Goal: Task Accomplishment & Management: Use online tool/utility

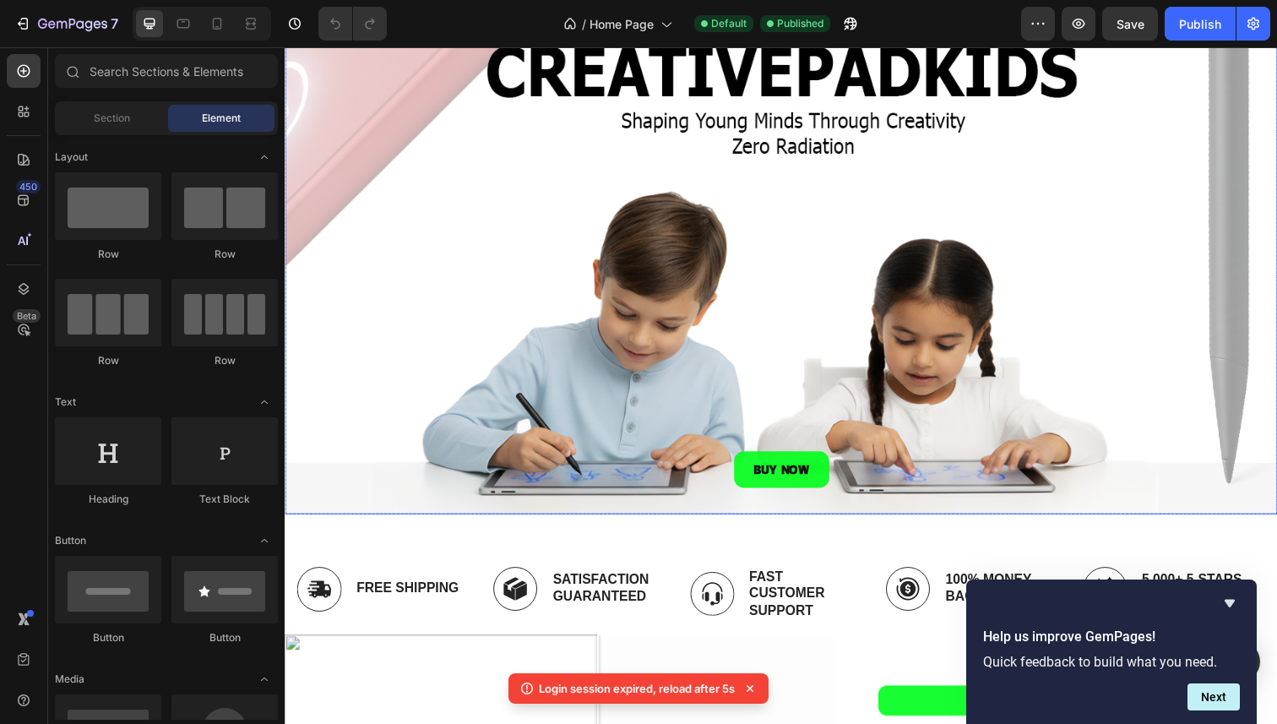
click at [367, 144] on div "Background Image" at bounding box center [792, 239] width 1014 height 570
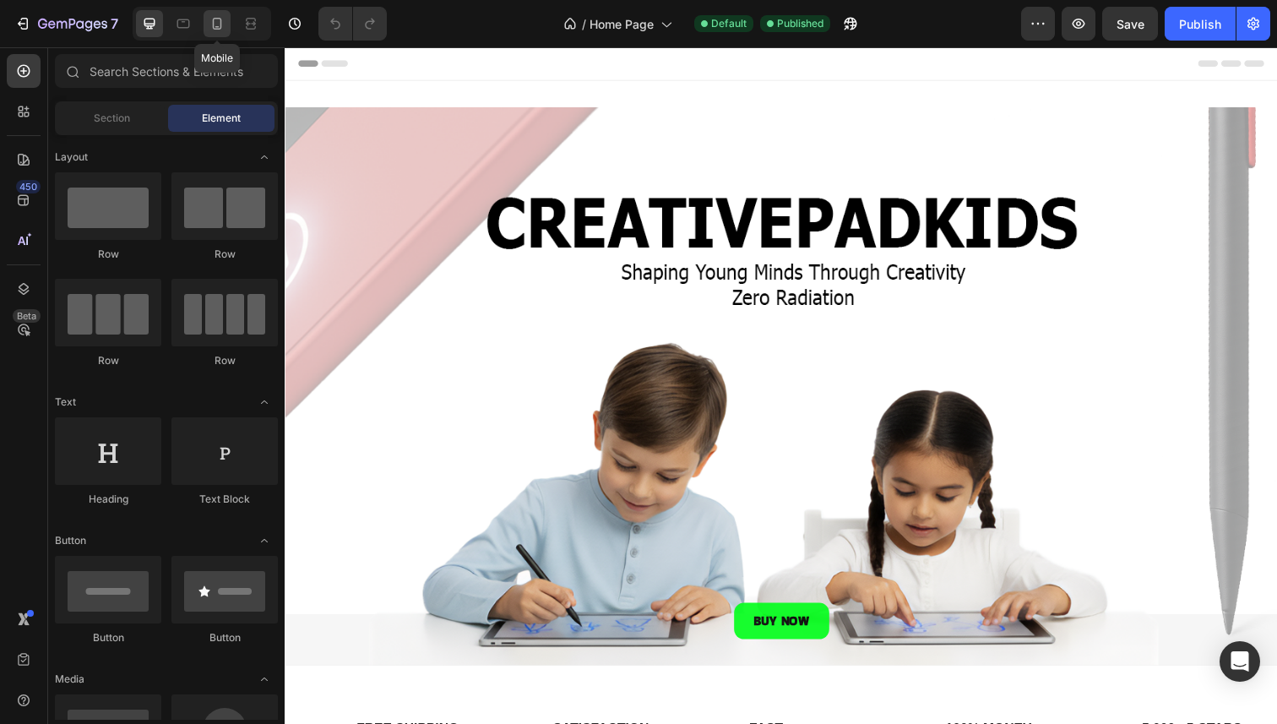
click at [218, 24] on icon at bounding box center [217, 23] width 17 height 17
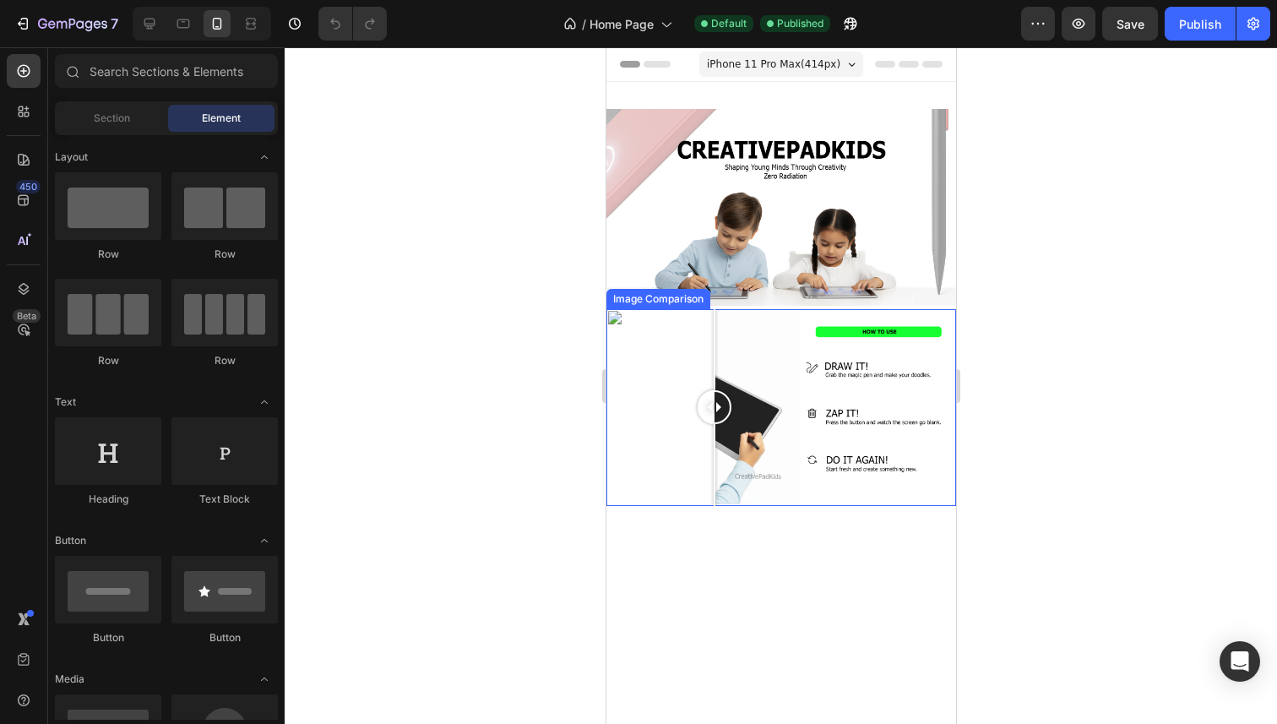
click at [679, 404] on div at bounding box center [781, 407] width 350 height 197
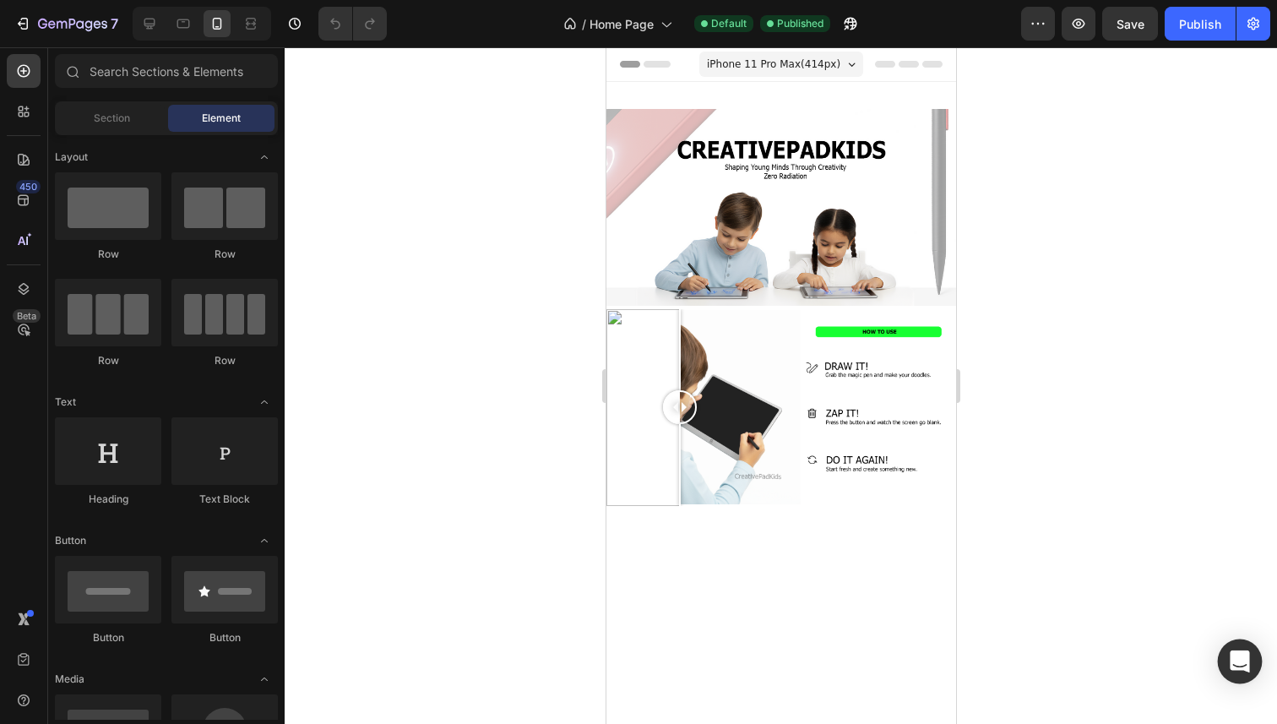
click at [1228, 661] on div "Open Intercom Messenger" at bounding box center [1240, 662] width 45 height 45
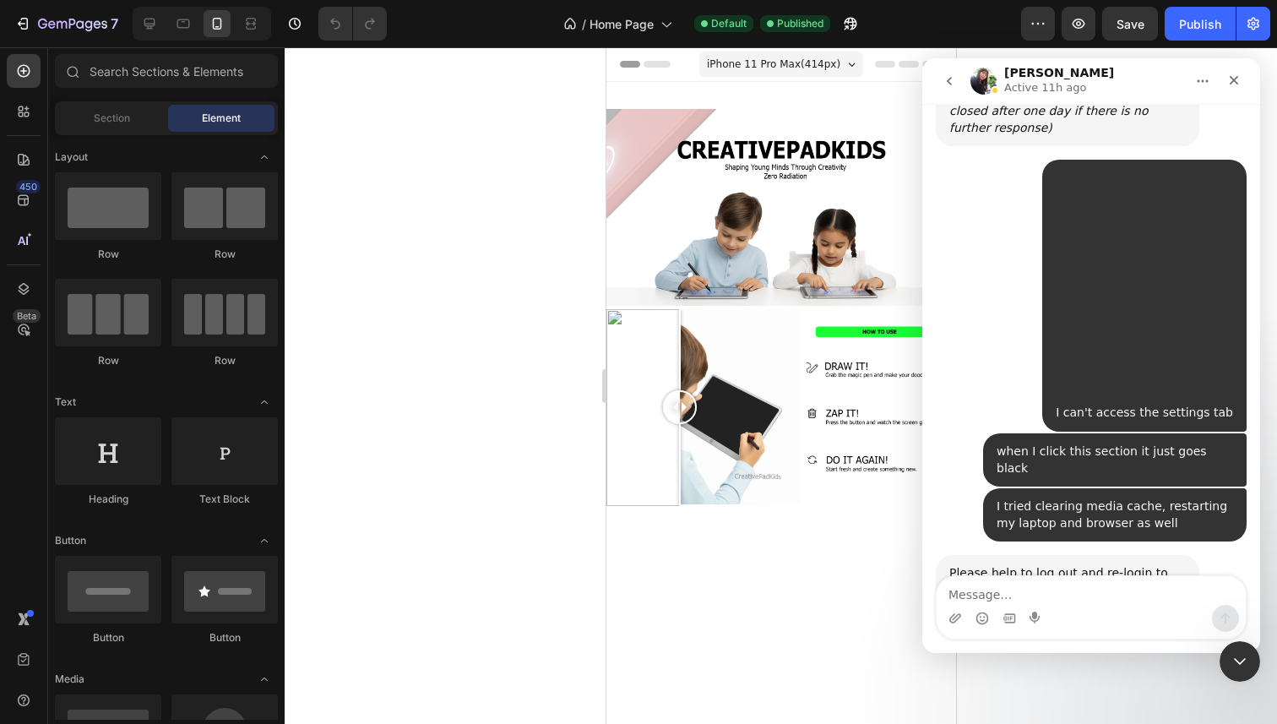
scroll to position [1292, 0]
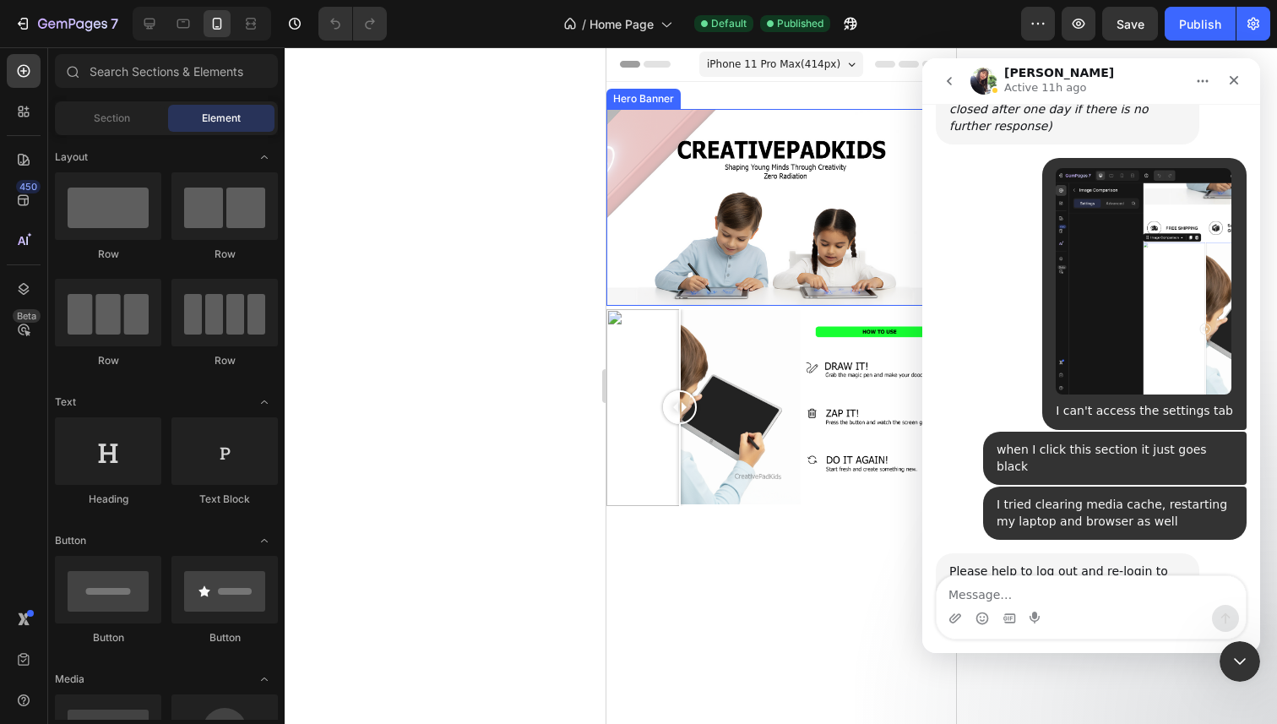
click at [517, 288] on div at bounding box center [781, 385] width 993 height 677
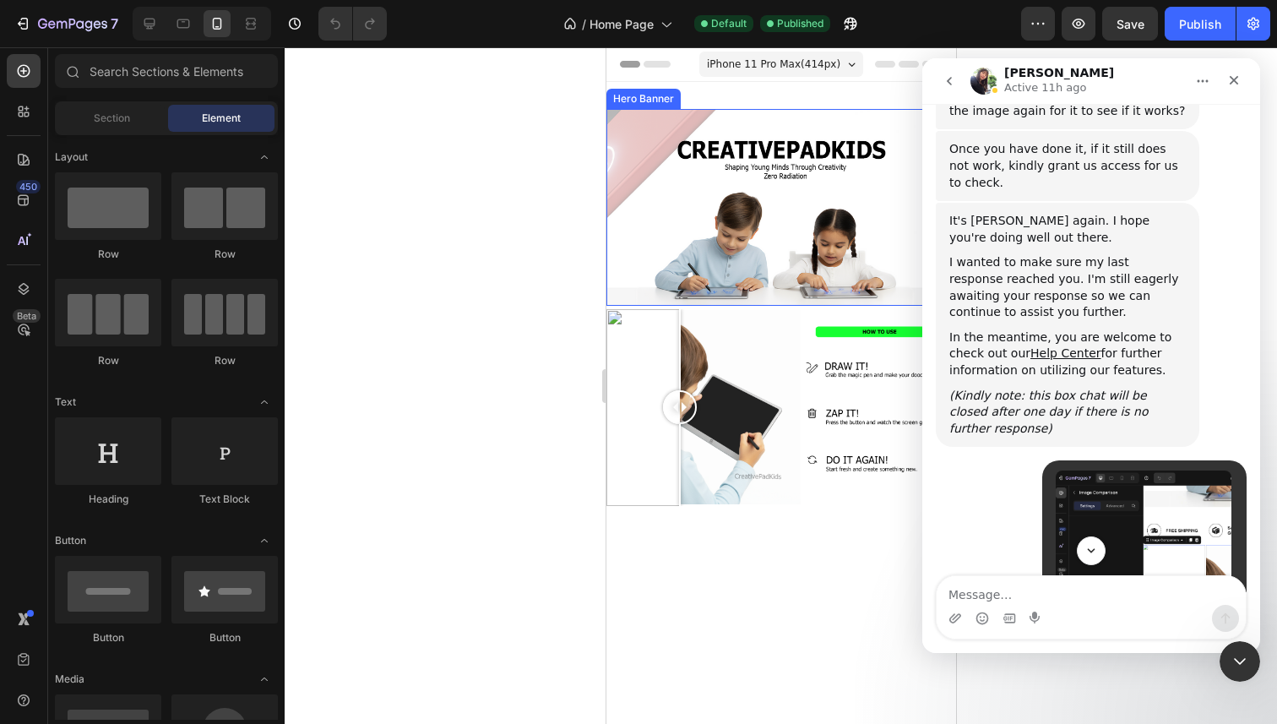
scroll to position [968, 0]
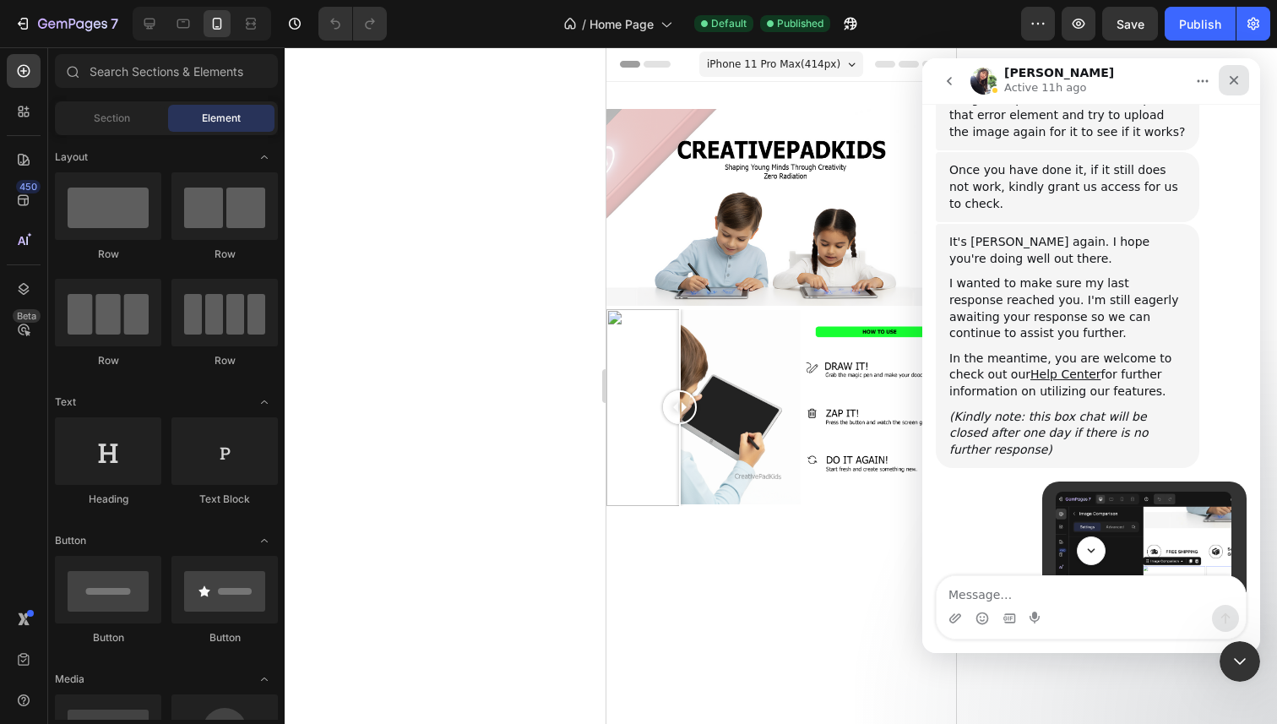
click at [1229, 84] on icon "Close" at bounding box center [1235, 80] width 14 height 14
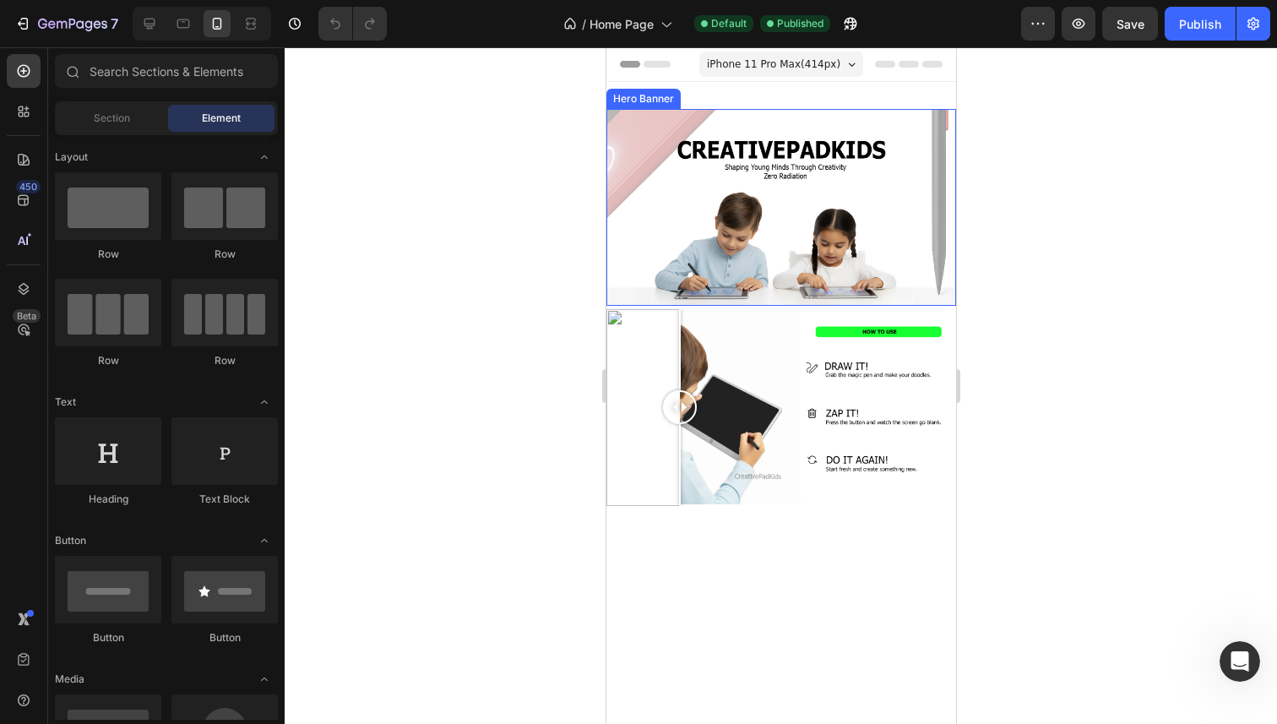
scroll to position [1292, 0]
click at [471, 259] on div at bounding box center [781, 385] width 993 height 677
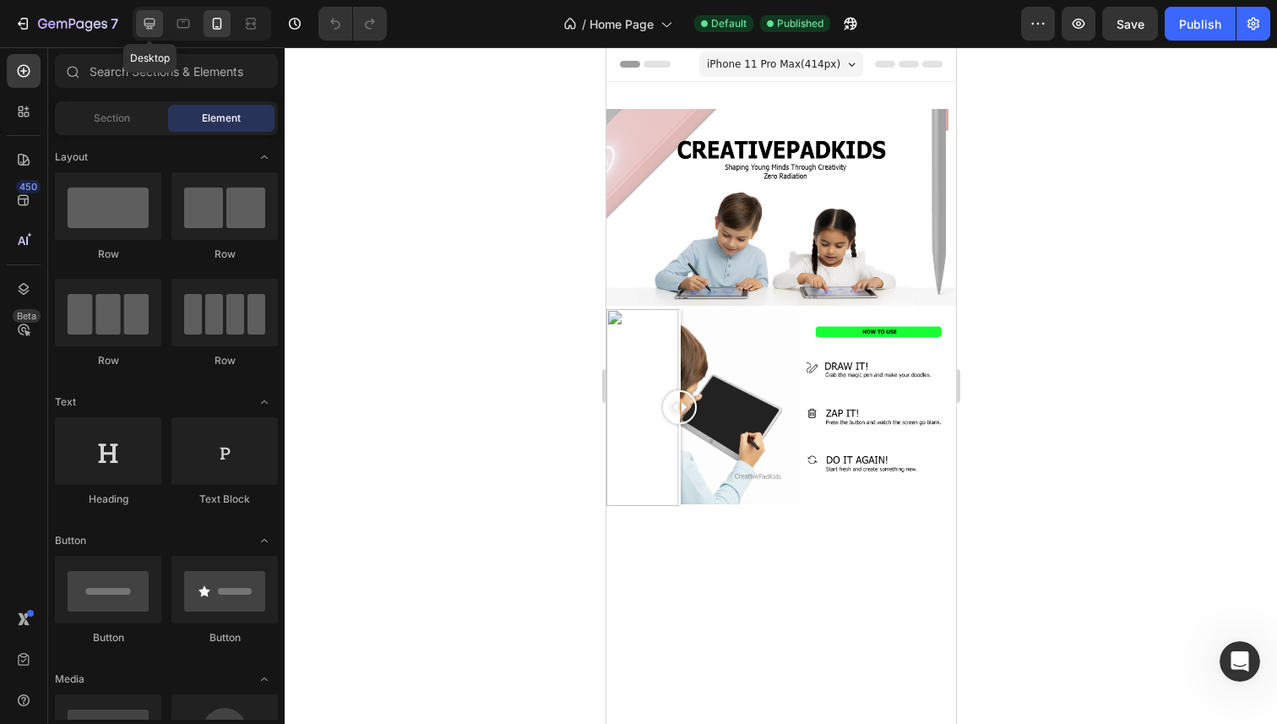
click at [137, 26] on div at bounding box center [149, 23] width 27 height 27
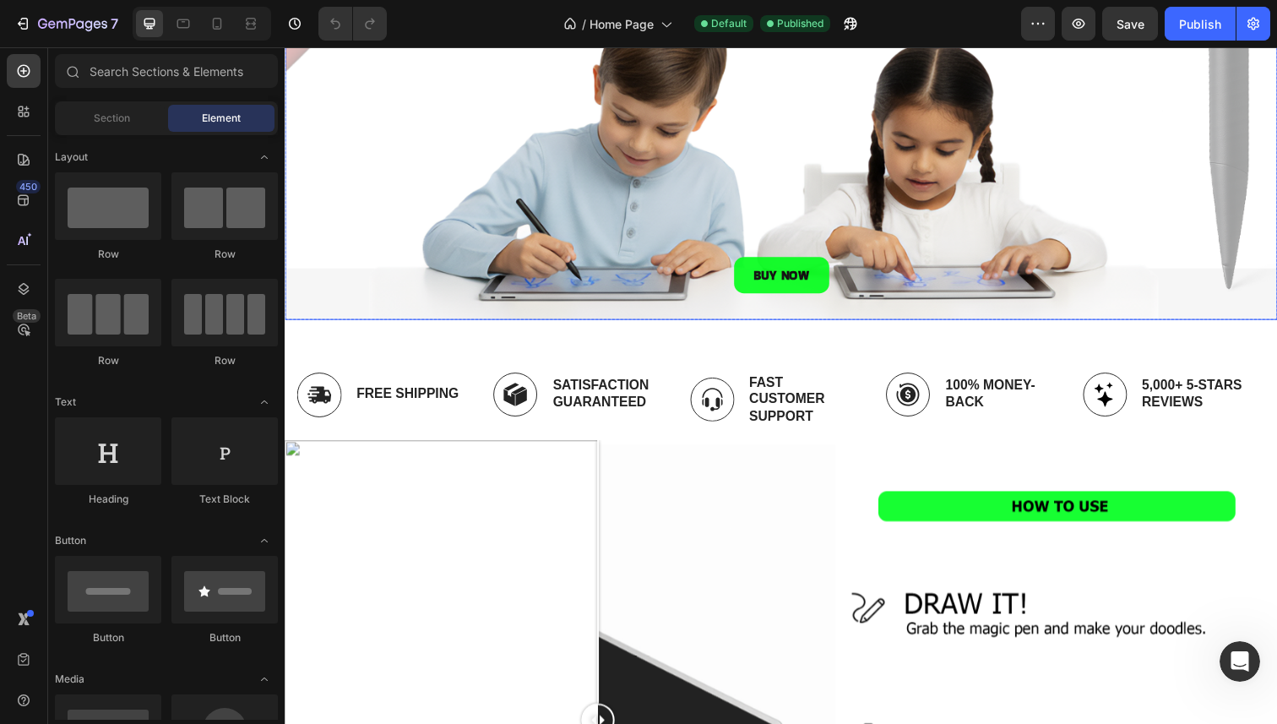
scroll to position [376, 0]
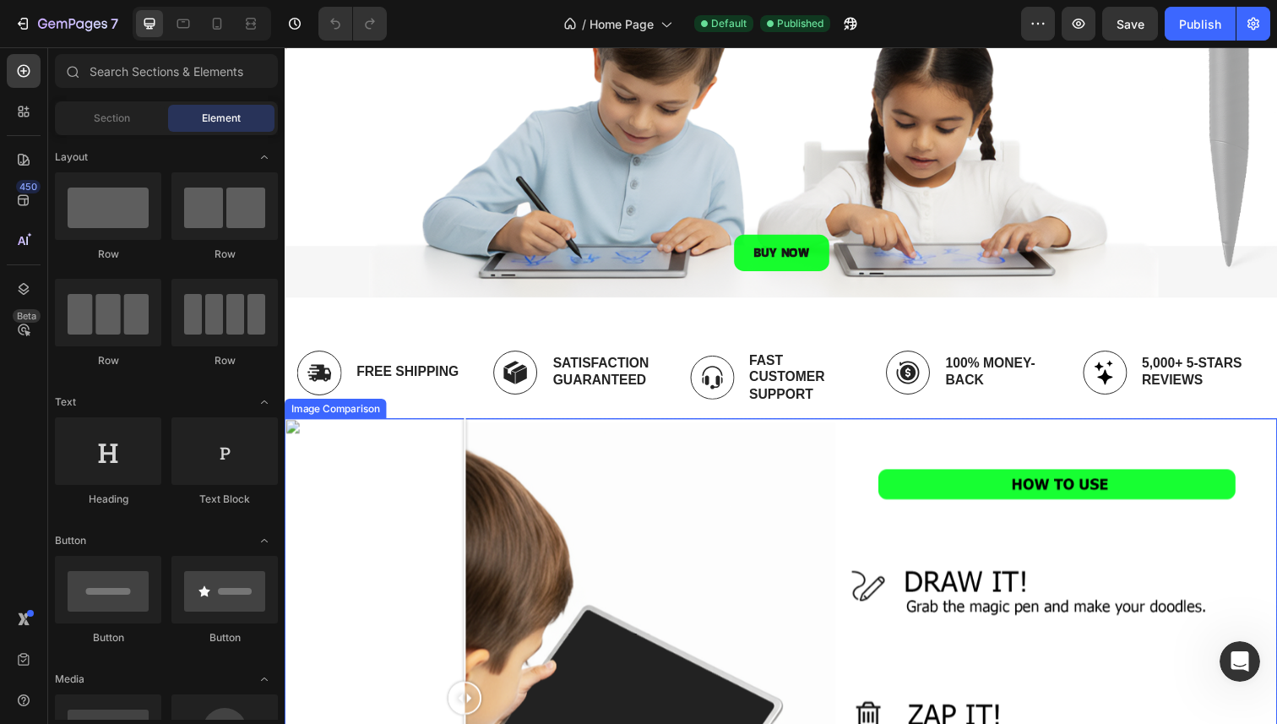
drag, startPoint x: 605, startPoint y: 693, endPoint x: 469, endPoint y: 617, distance: 155.8
click at [469, 617] on div at bounding box center [469, 712] width 34 height 570
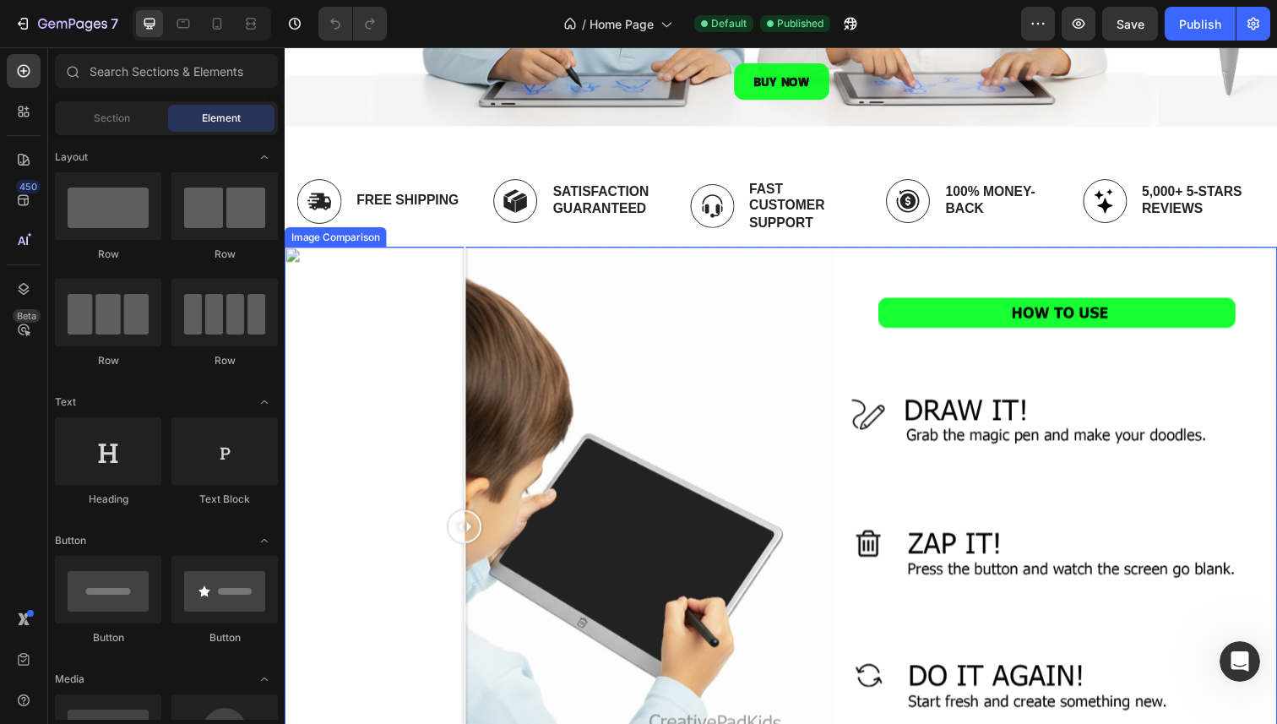
scroll to position [636, 0]
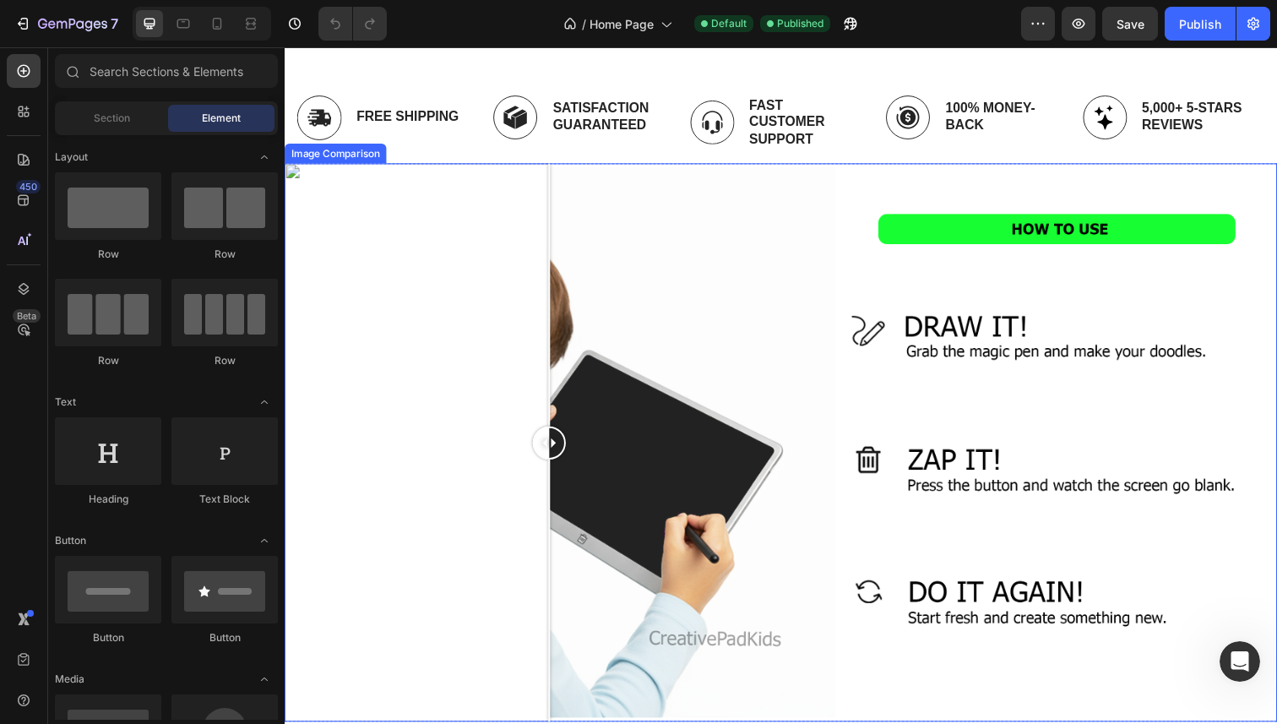
drag, startPoint x: 460, startPoint y: 446, endPoint x: 548, endPoint y: 468, distance: 90.6
click at [548, 469] on div at bounding box center [555, 451] width 34 height 570
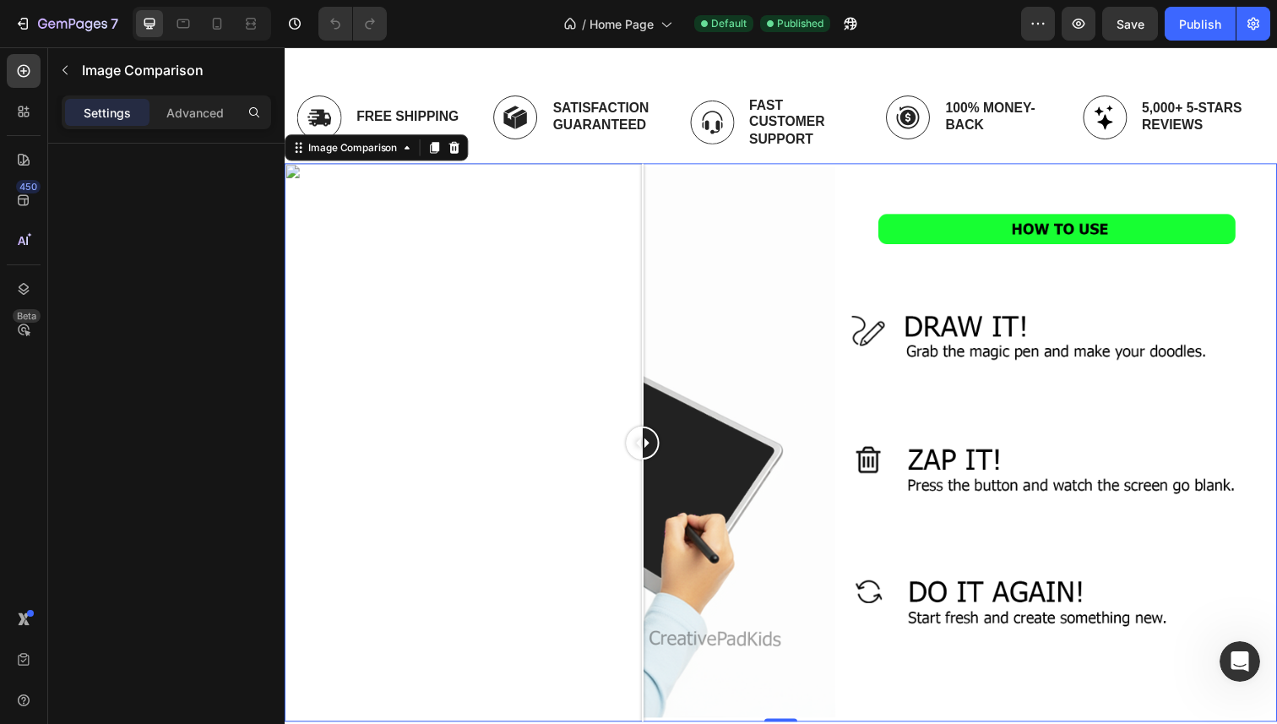
drag, startPoint x: 562, startPoint y: 449, endPoint x: 651, endPoint y: 419, distance: 93.8
click at [651, 419] on div at bounding box center [651, 451] width 34 height 570
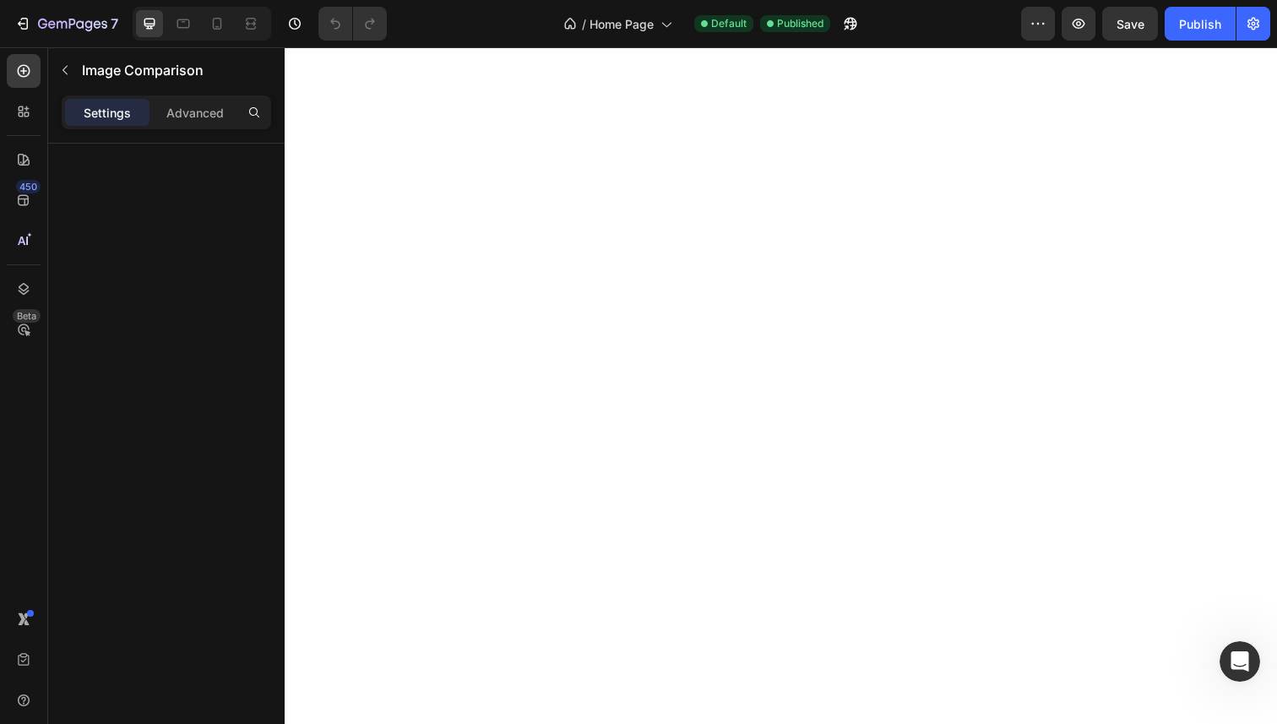
scroll to position [0, 0]
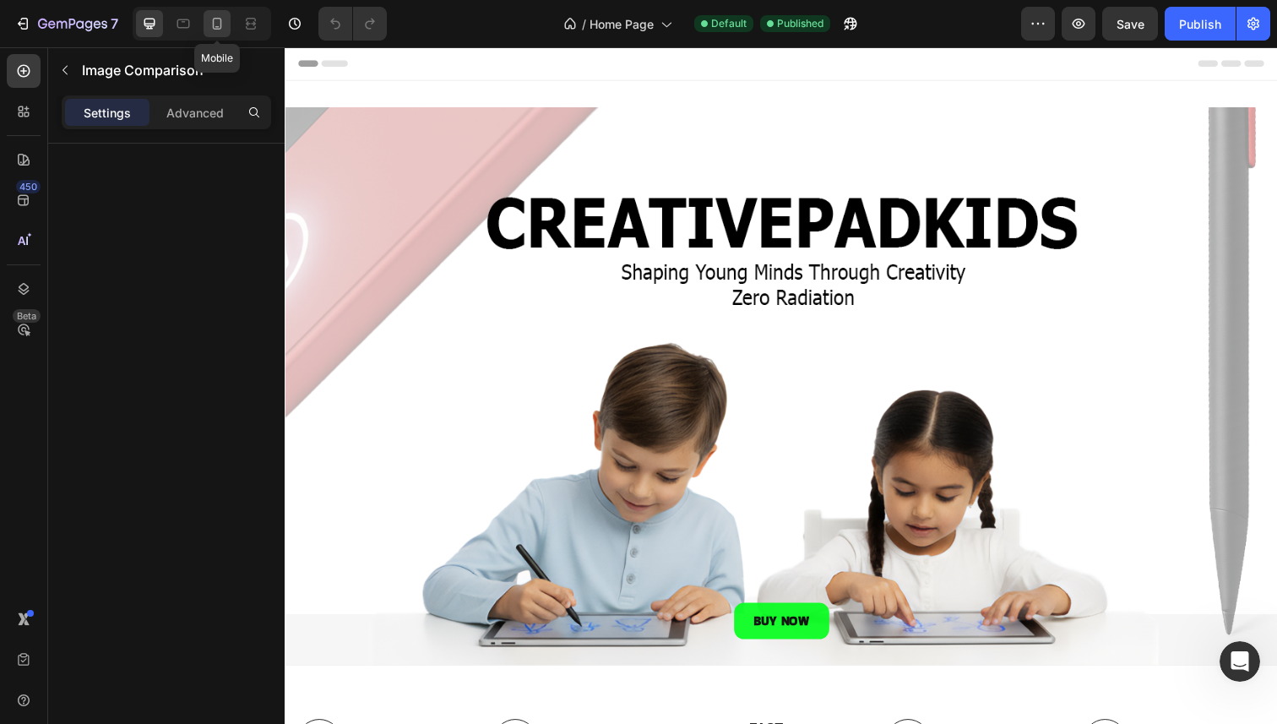
click at [215, 29] on icon at bounding box center [217, 24] width 9 height 12
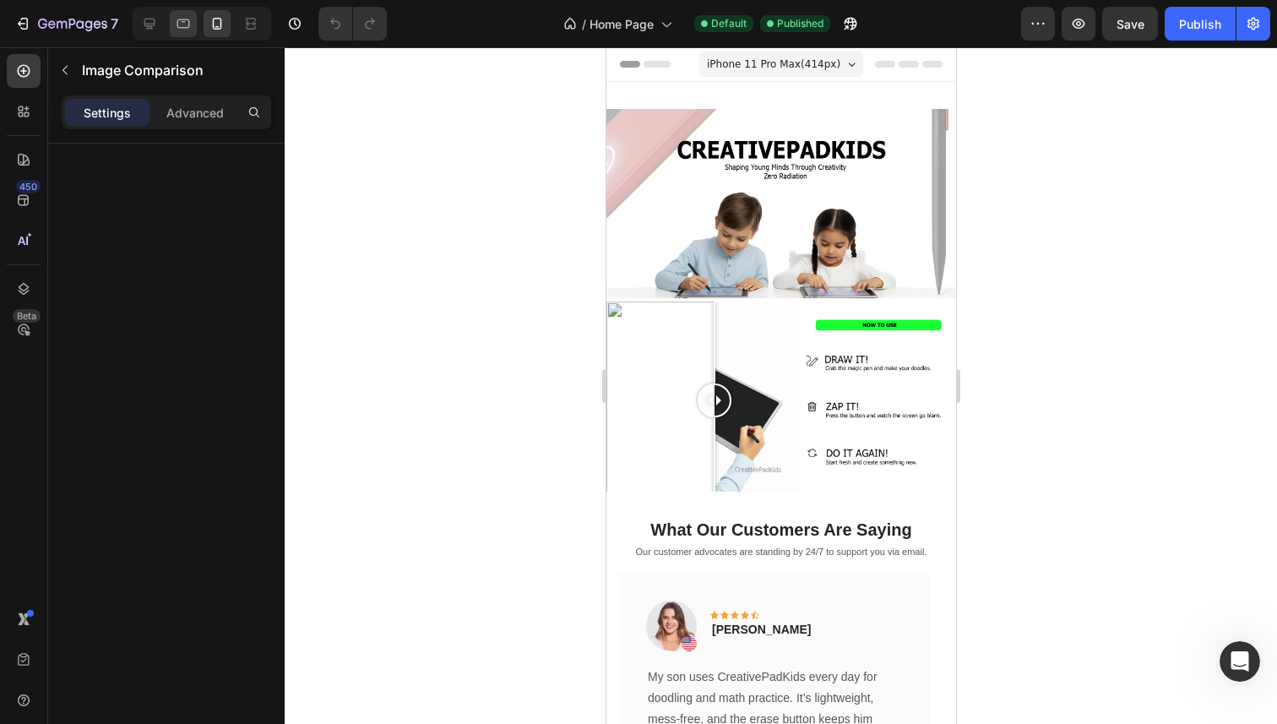
click at [177, 19] on icon at bounding box center [183, 23] width 13 height 9
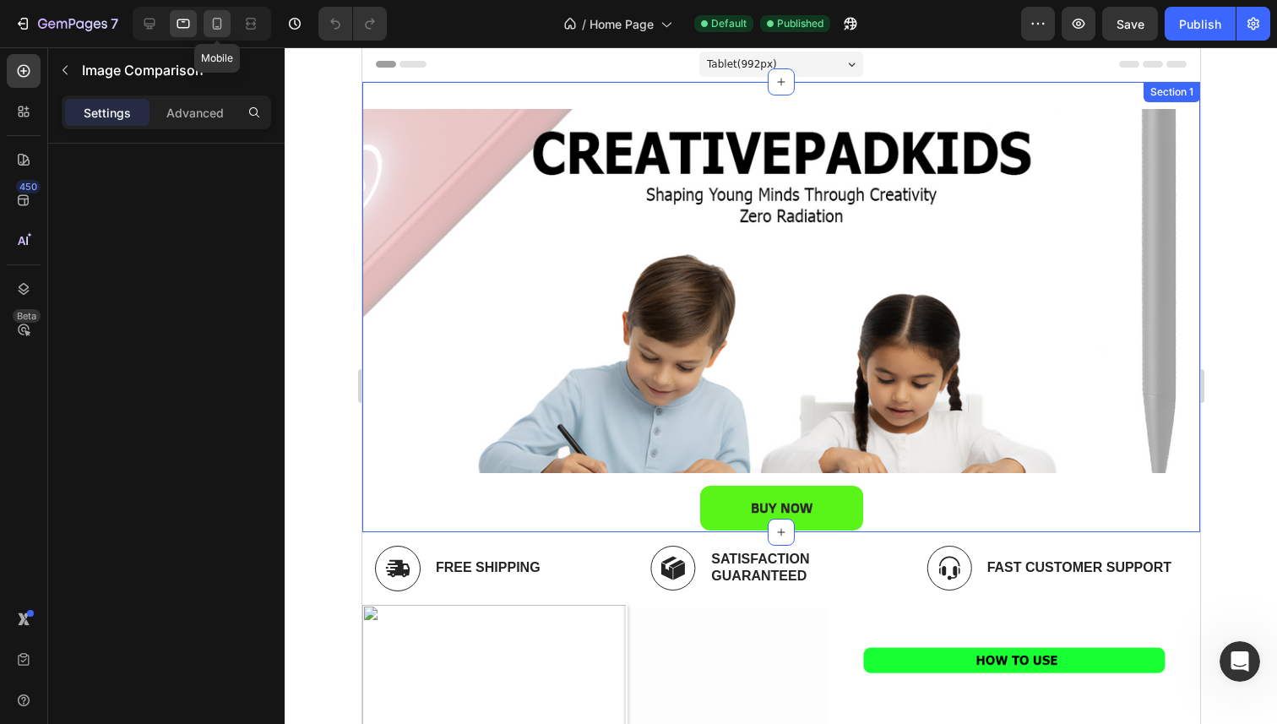
click at [204, 13] on div at bounding box center [217, 23] width 27 height 27
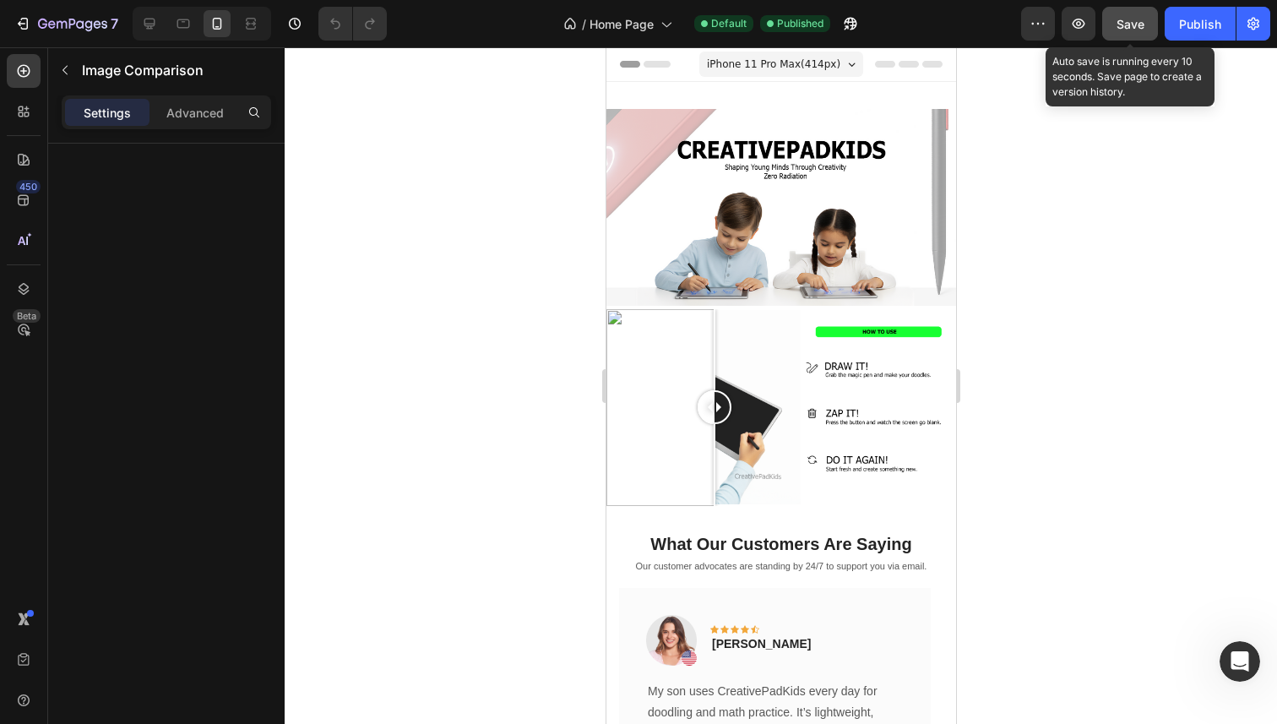
click at [1153, 20] on button "Save" at bounding box center [1130, 24] width 56 height 34
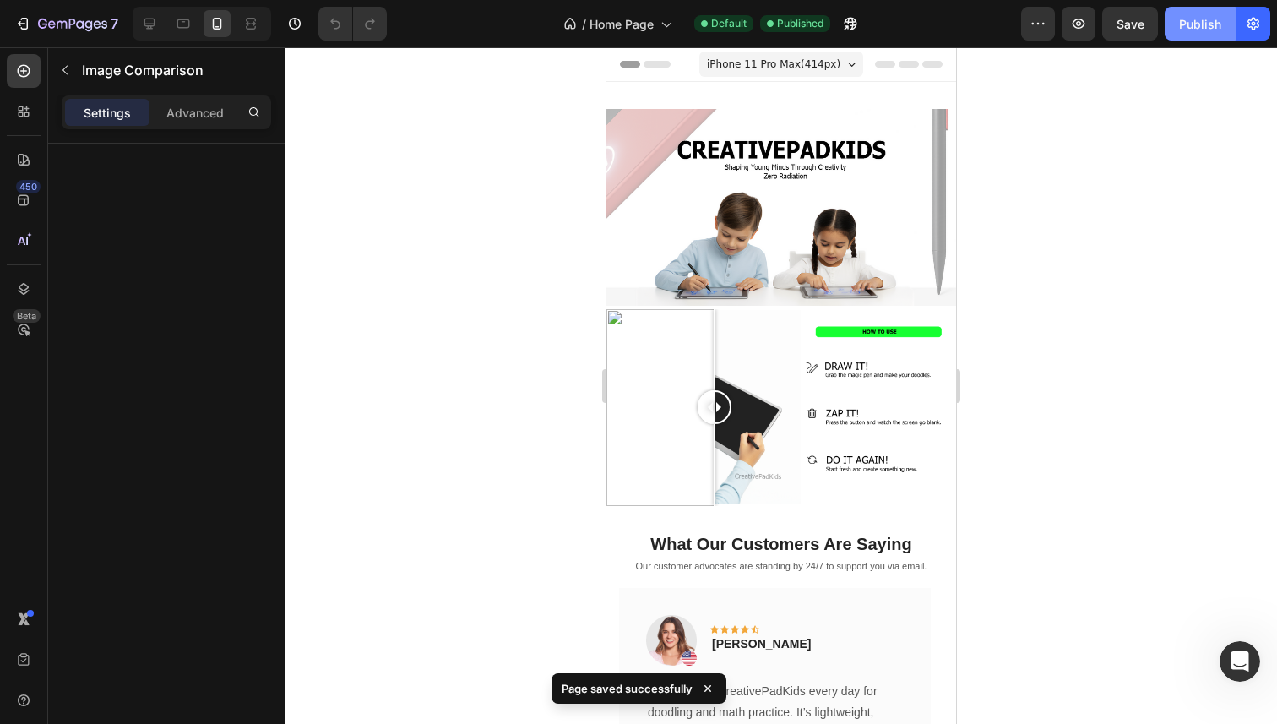
click at [1209, 20] on div "Publish" at bounding box center [1200, 24] width 42 height 18
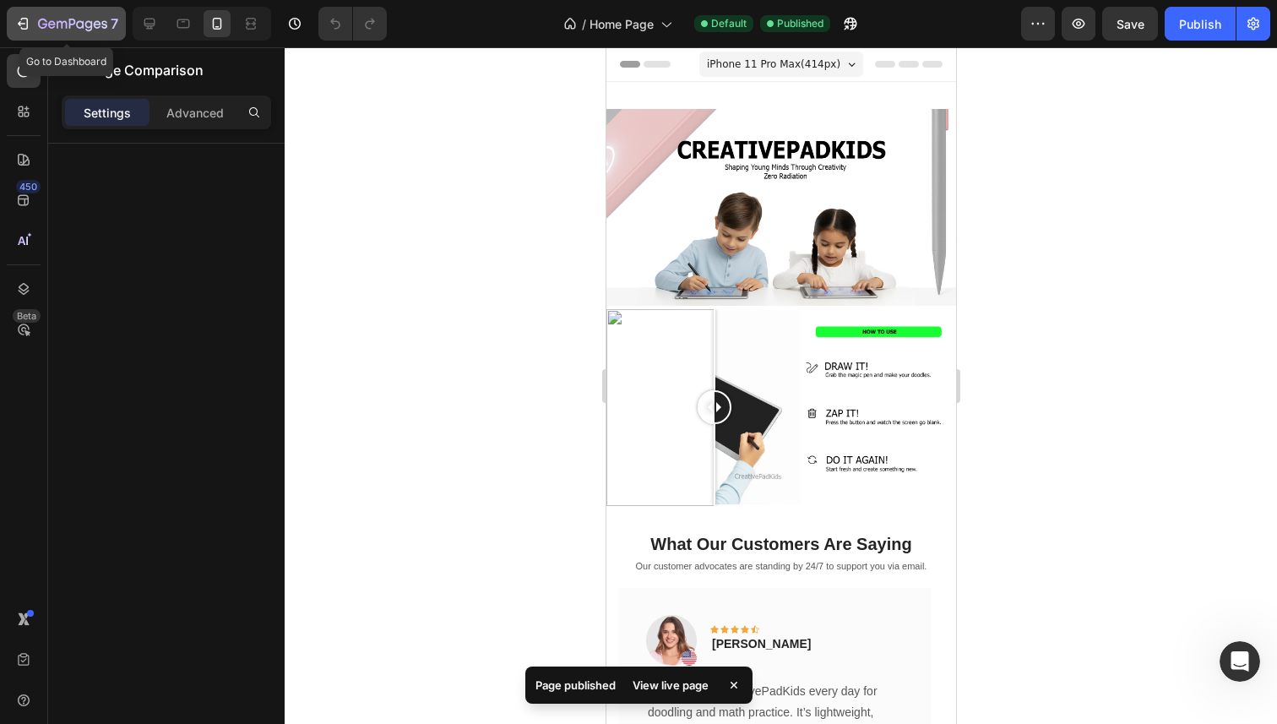
click at [66, 23] on icon "button" at bounding box center [62, 25] width 10 height 8
